Goal: Information Seeking & Learning: Learn about a topic

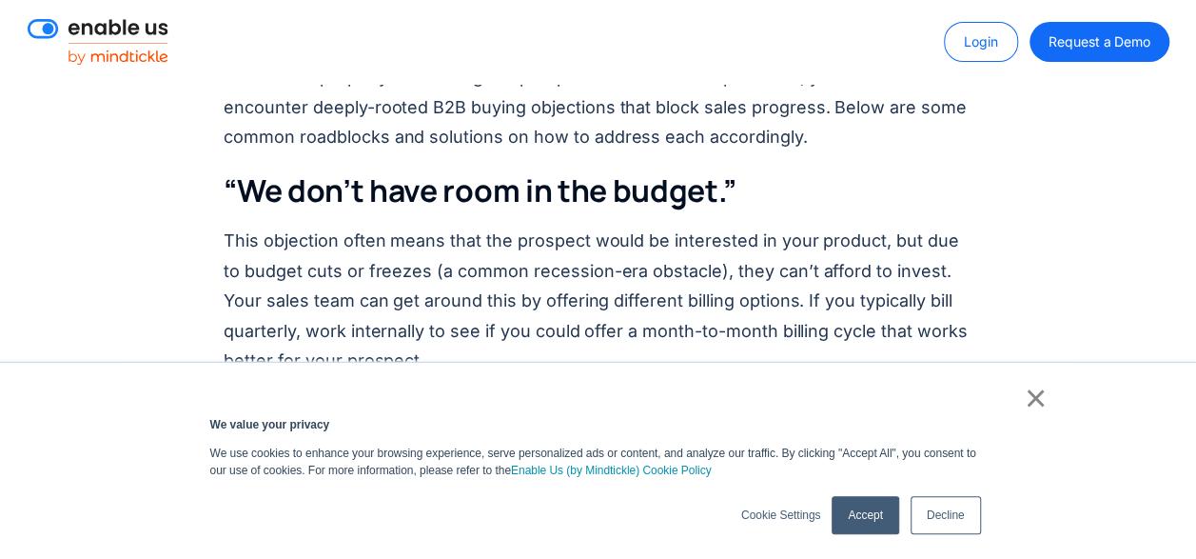
scroll to position [3616, 0]
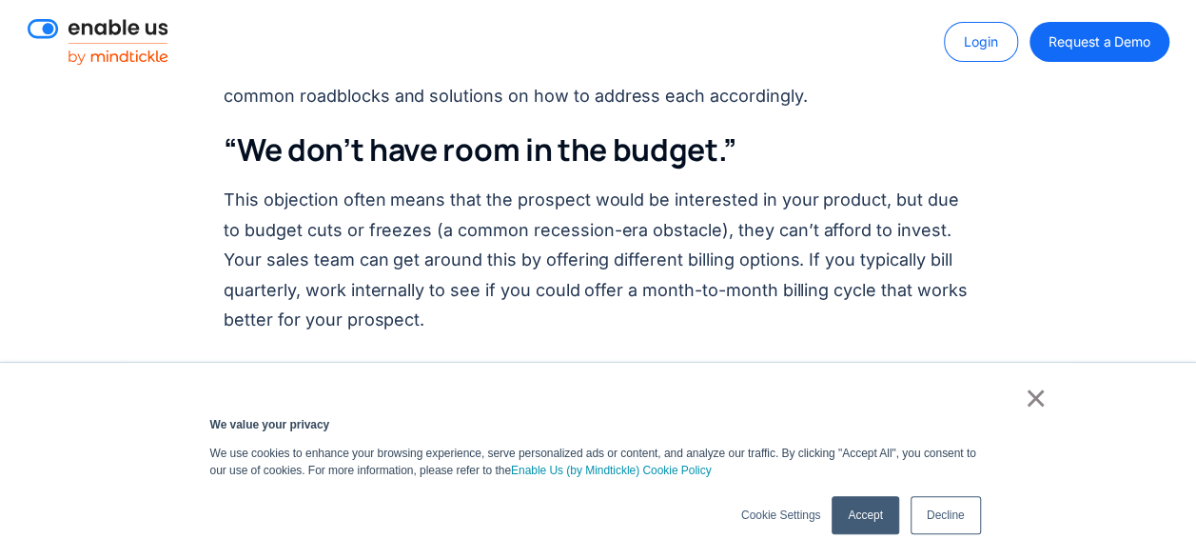
click at [805, 130] on h3 "“We don’t have room in the budget.”" at bounding box center [598, 150] width 749 height 40
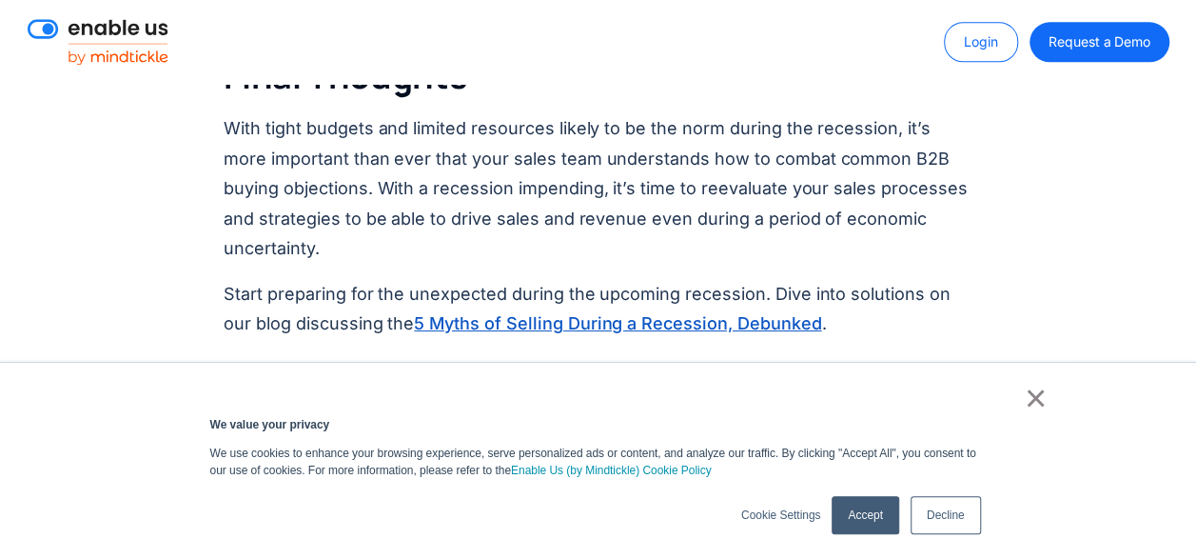
scroll to position [4758, 0]
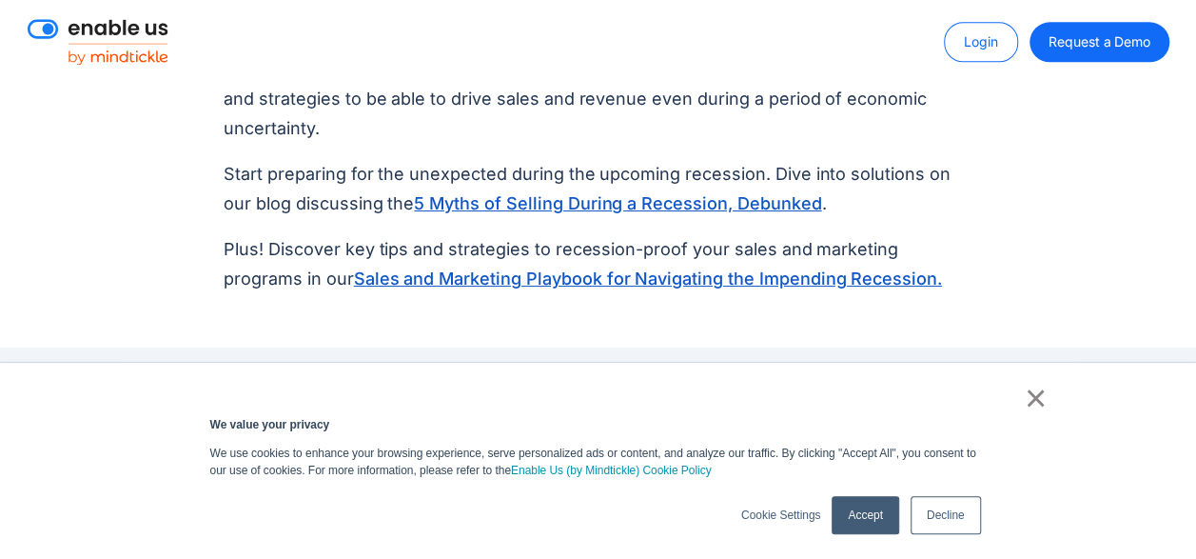
click at [502, 190] on link "5 Myths of Selling During a Recession, Debunked" at bounding box center [617, 203] width 407 height 26
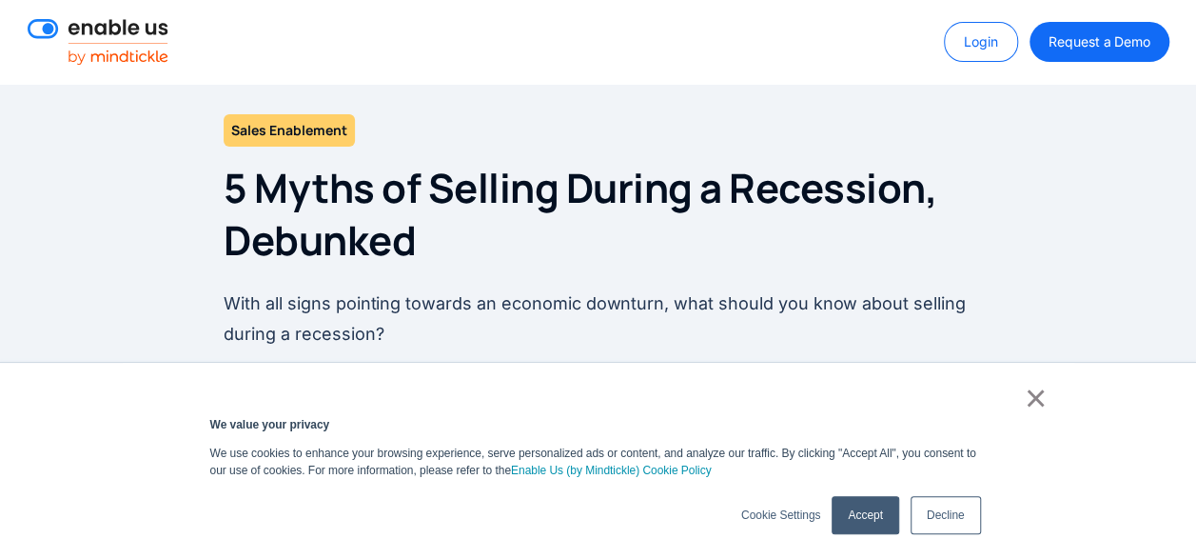
scroll to position [95, 0]
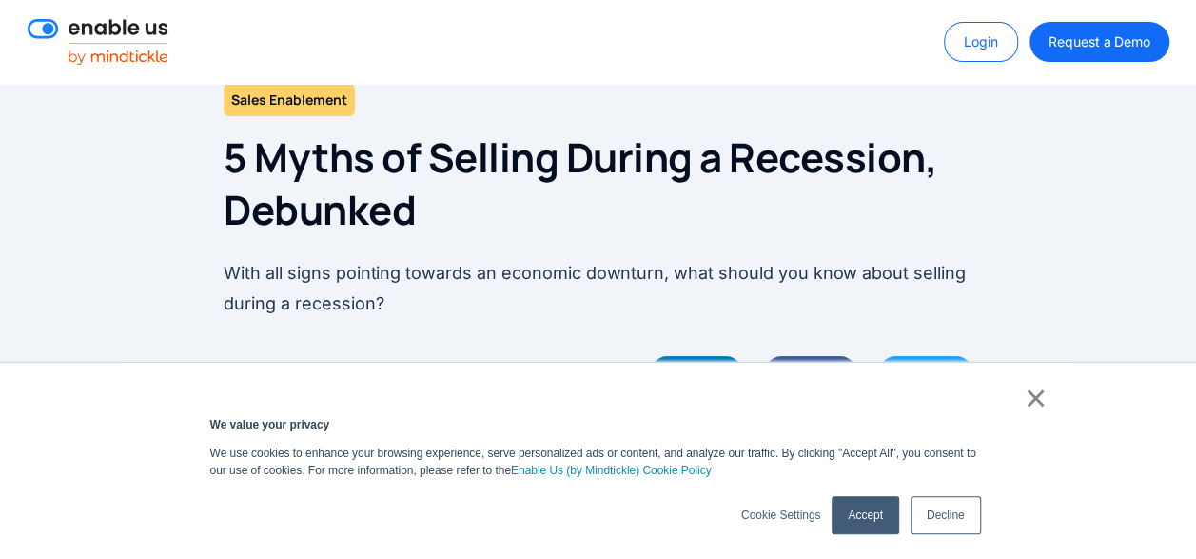
click at [879, 512] on link "Accept" at bounding box center [865, 515] width 67 height 38
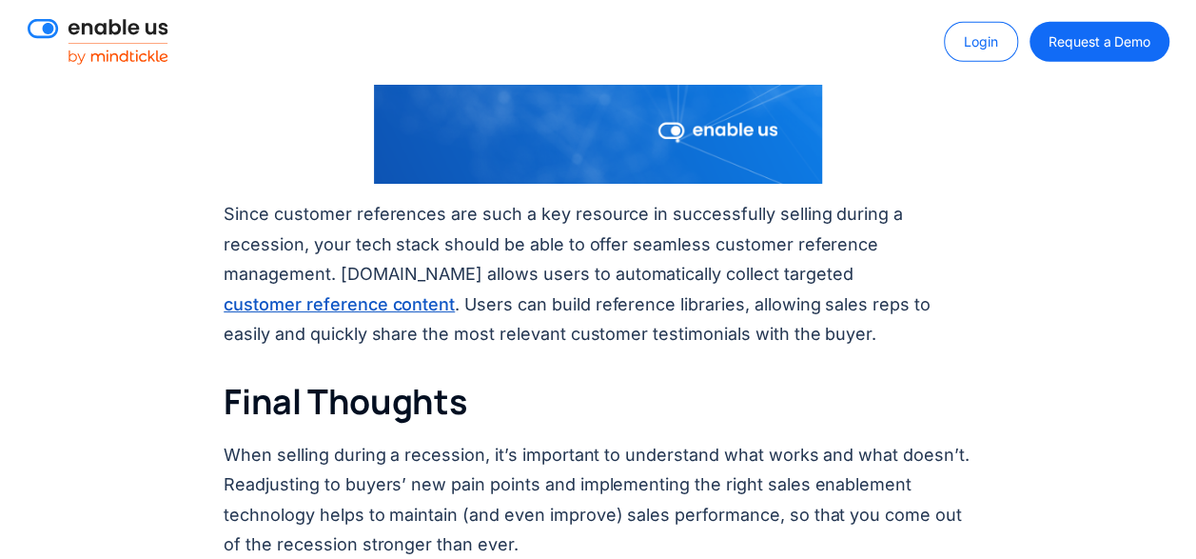
scroll to position [6662, 0]
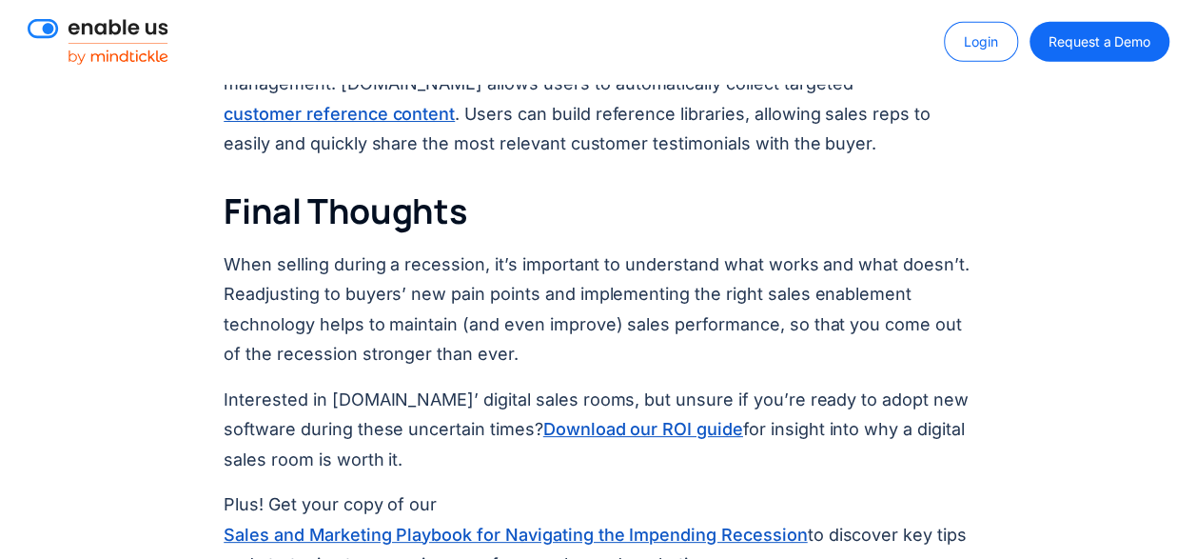
drag, startPoint x: 328, startPoint y: 377, endPoint x: 750, endPoint y: 112, distance: 497.7
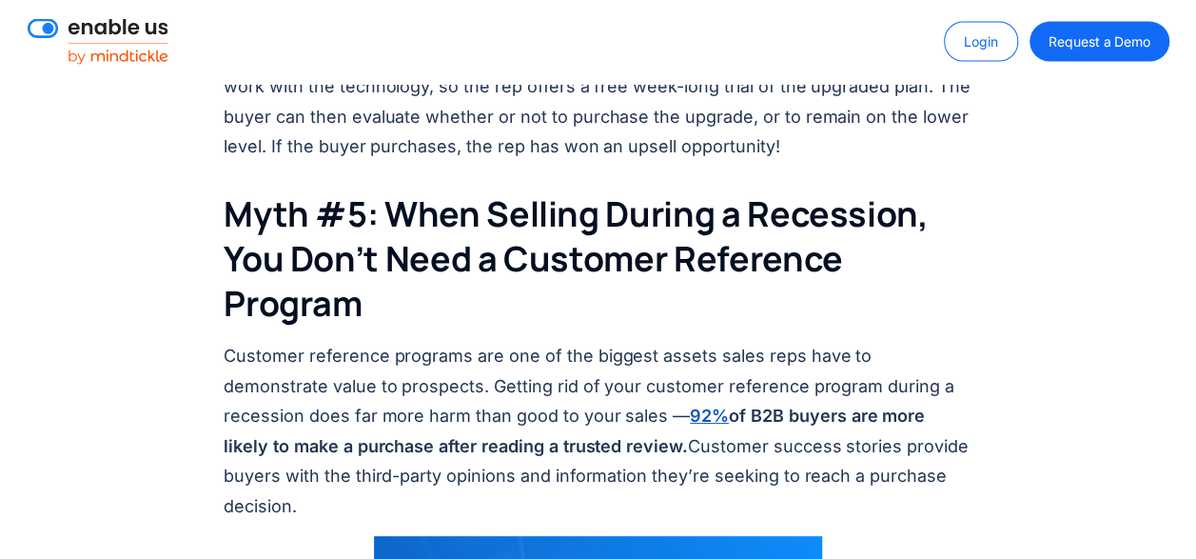
scroll to position [5520, 0]
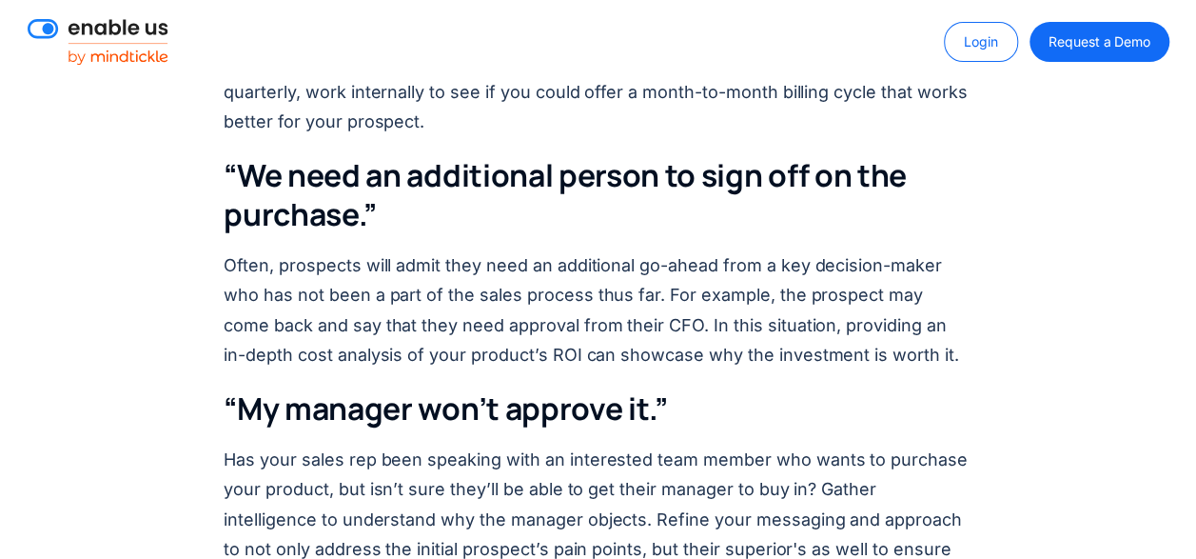
scroll to position [3711, 0]
